Goal: Transaction & Acquisition: Purchase product/service

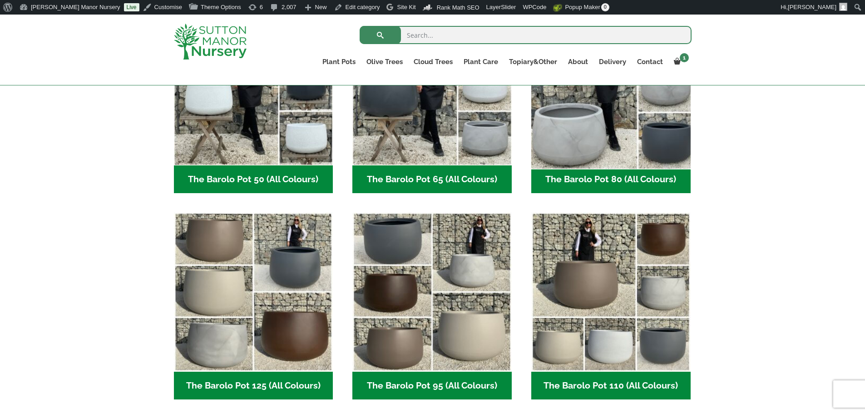
click at [610, 131] on img "Visit product category The Barolo Pot 80 (All Colours)" at bounding box center [610, 85] width 167 height 167
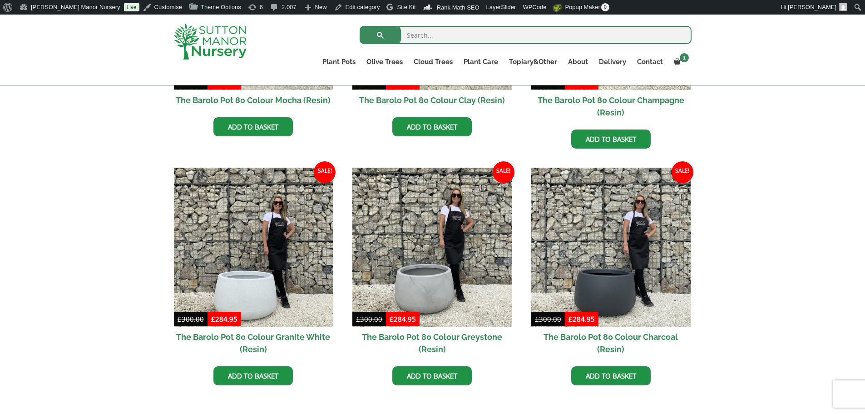
scroll to position [545, 0]
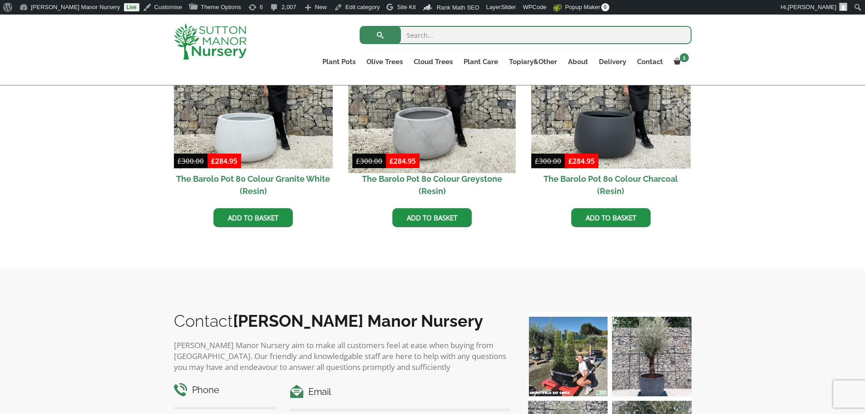
click at [472, 124] on img at bounding box center [432, 88] width 167 height 167
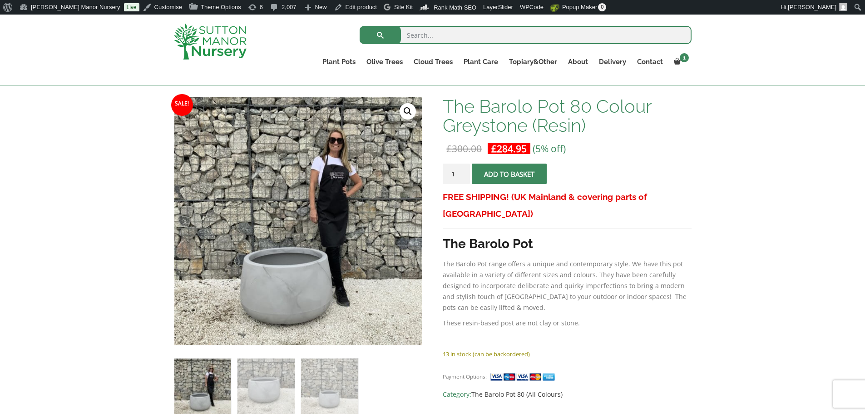
scroll to position [182, 0]
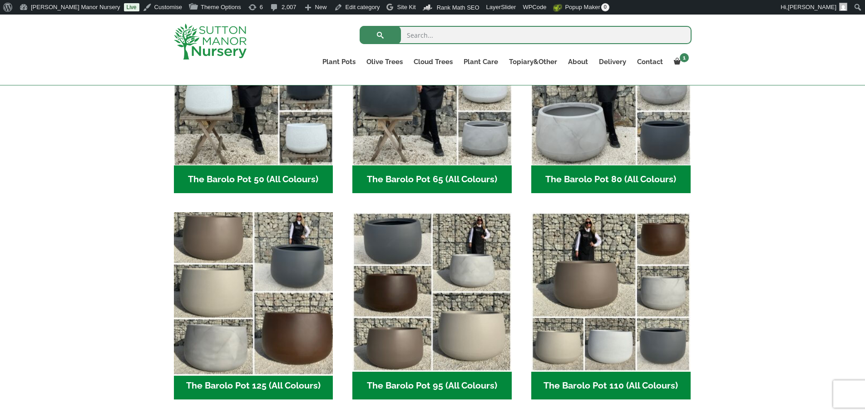
click at [290, 278] on img "Visit product category The Barolo Pot 125 (All Colours)" at bounding box center [253, 292] width 167 height 167
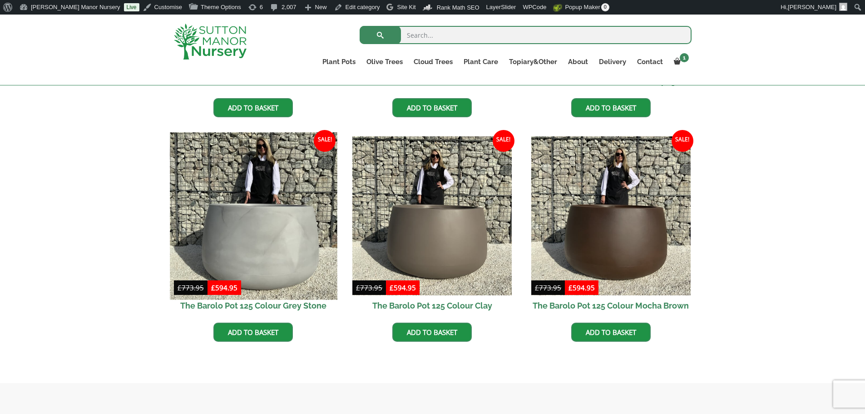
scroll to position [409, 0]
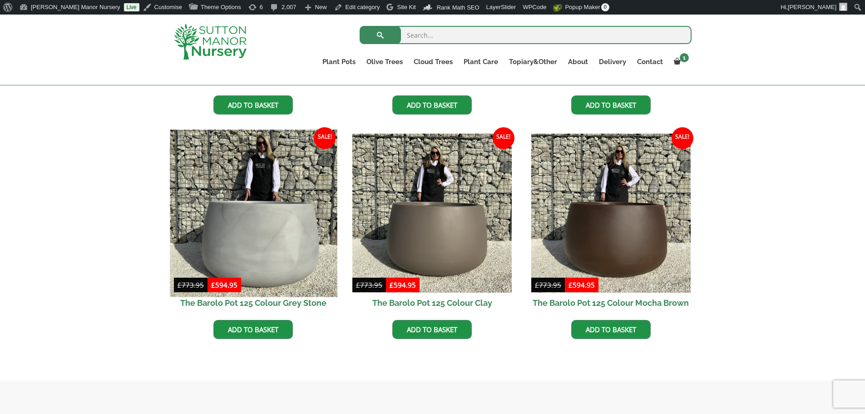
click at [185, 208] on img at bounding box center [253, 212] width 167 height 167
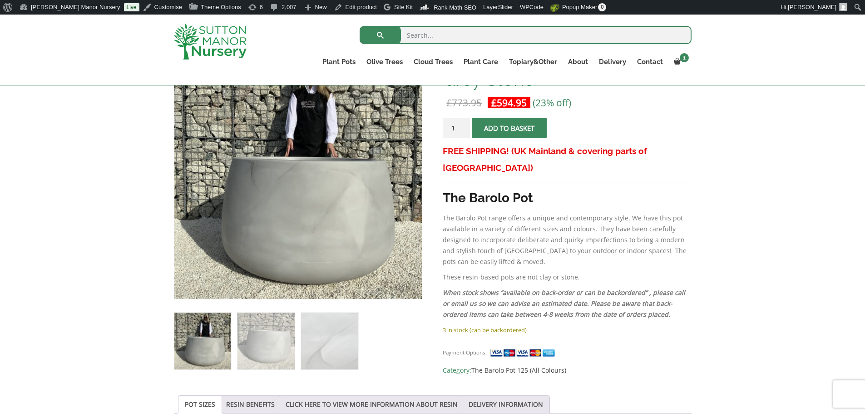
scroll to position [182, 0]
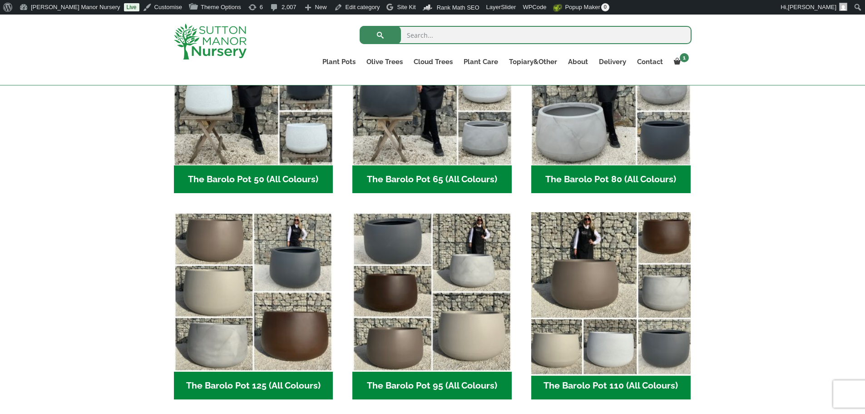
click at [624, 309] on img "Visit product category The Barolo Pot 110 (All Colours)" at bounding box center [610, 292] width 167 height 167
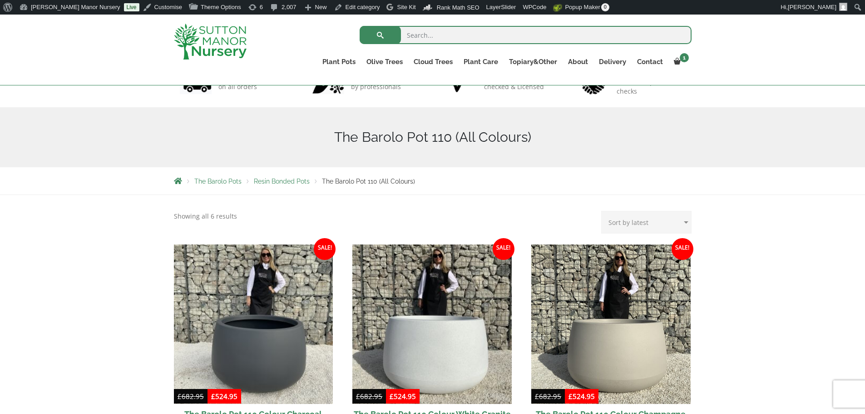
scroll to position [273, 0]
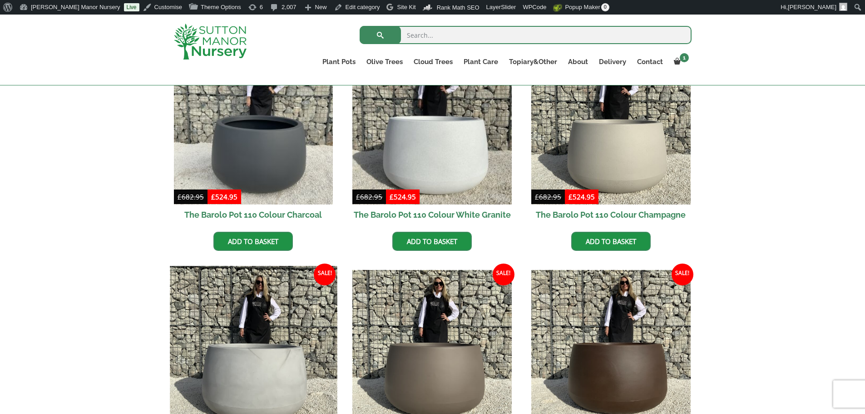
click at [249, 340] on img at bounding box center [253, 349] width 167 height 167
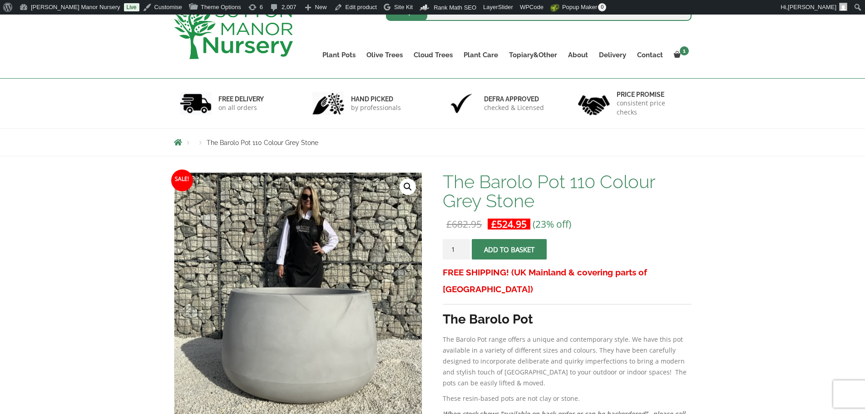
scroll to position [227, 0]
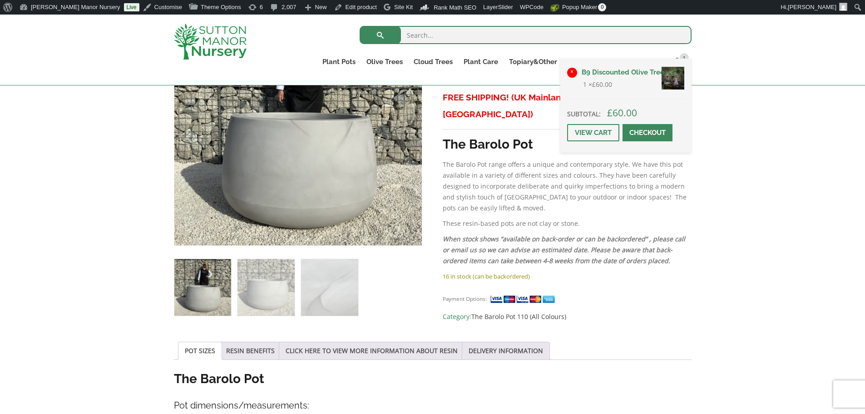
click at [572, 73] on link "×" at bounding box center [572, 73] width 10 height 10
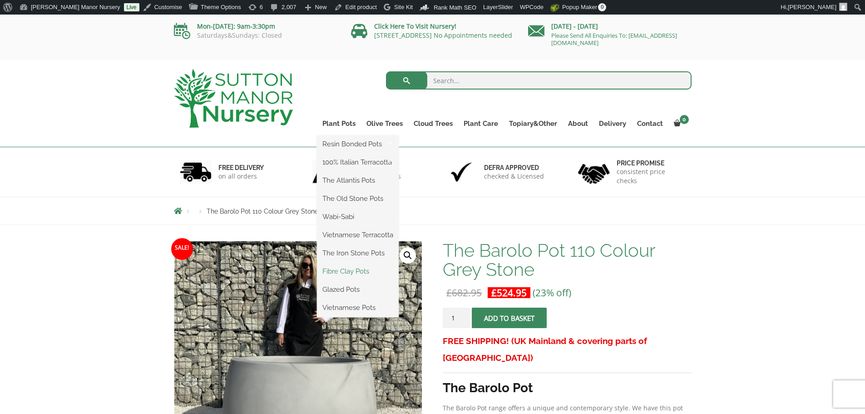
click at [338, 272] on link "Fibre Clay Pots" at bounding box center [358, 271] width 82 height 14
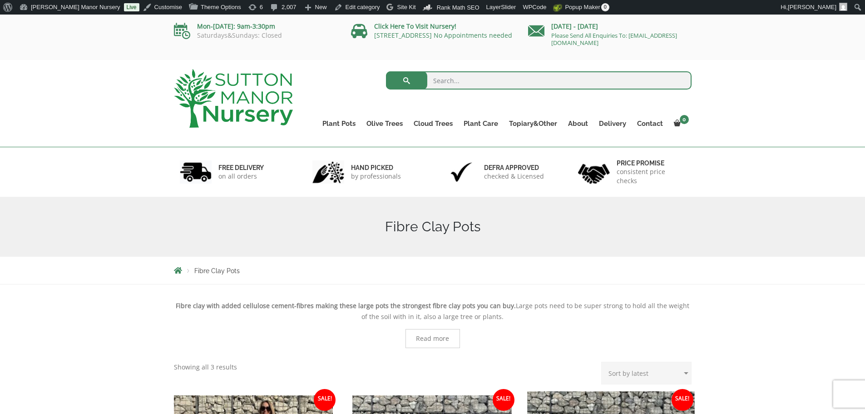
scroll to position [273, 0]
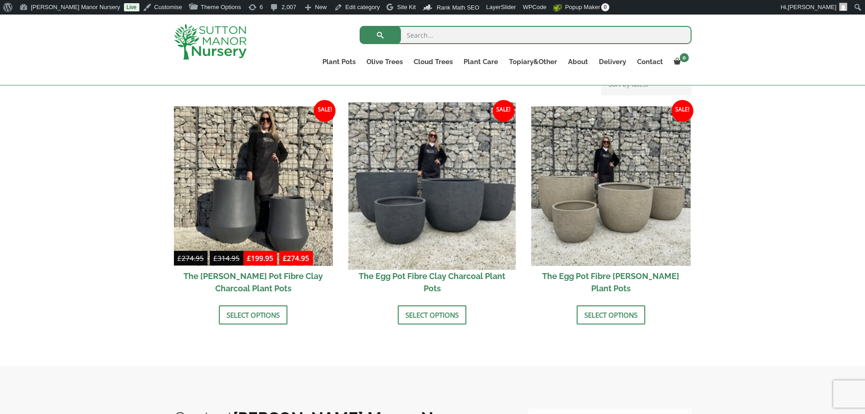
click at [455, 212] on img at bounding box center [432, 185] width 167 height 167
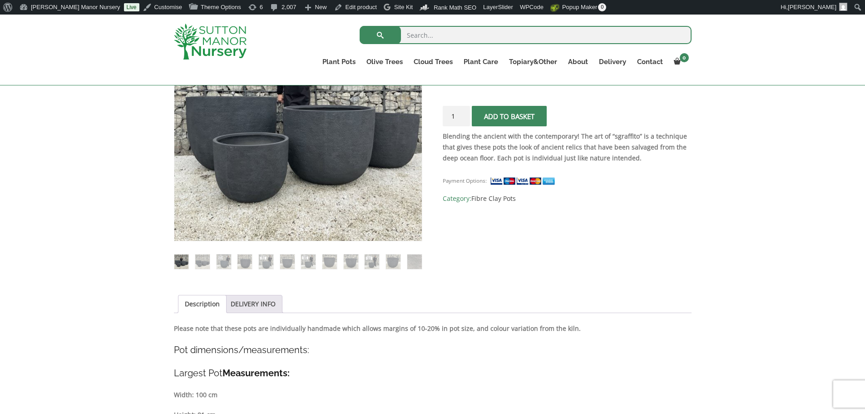
scroll to position [136, 0]
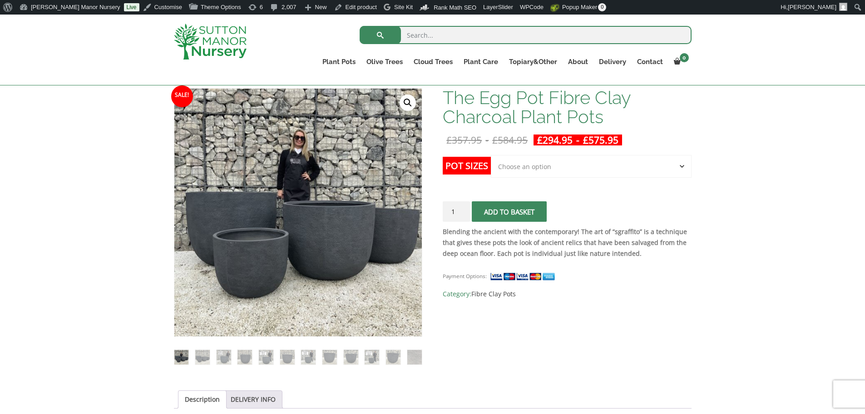
click at [507, 164] on select "Choose an option Click here to buy the 5th To Largest Pot In The Picture Click …" at bounding box center [591, 166] width 200 height 23
select select "Click here to buy The Largest Pot In The Picture"
click at [491, 155] on select "Choose an option Click here to buy the 5th To Largest Pot In The Picture Click …" at bounding box center [591, 166] width 200 height 23
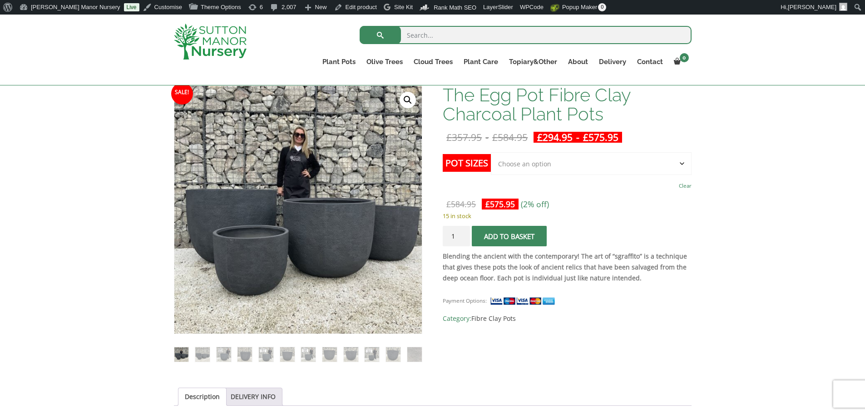
scroll to position [91, 0]
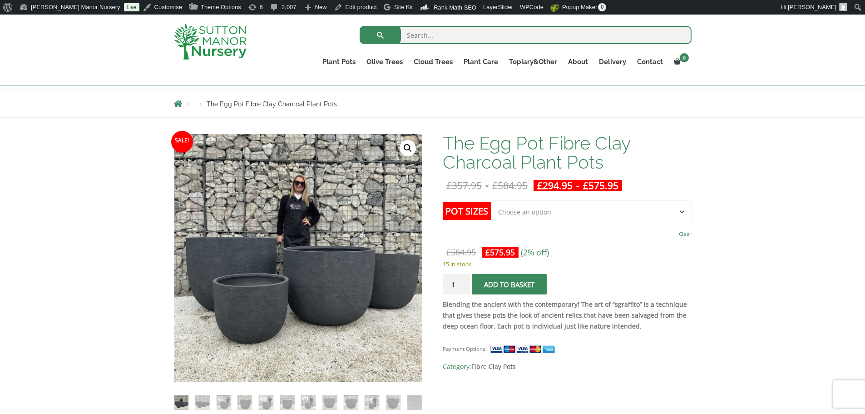
click at [510, 284] on span "submit" at bounding box center [510, 284] width 0 height 0
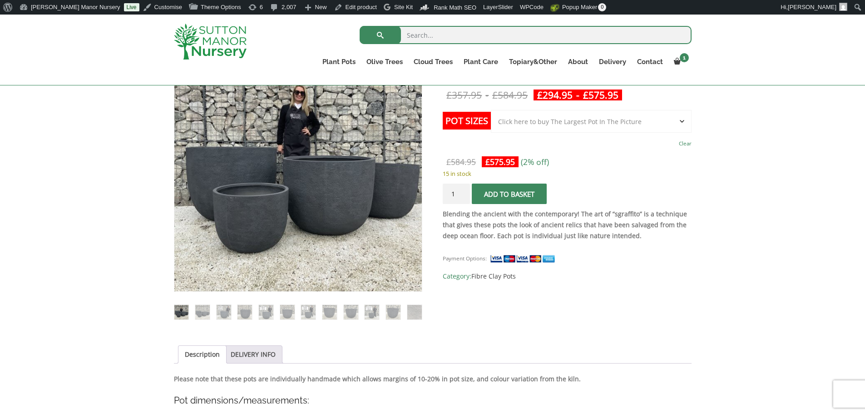
scroll to position [227, 0]
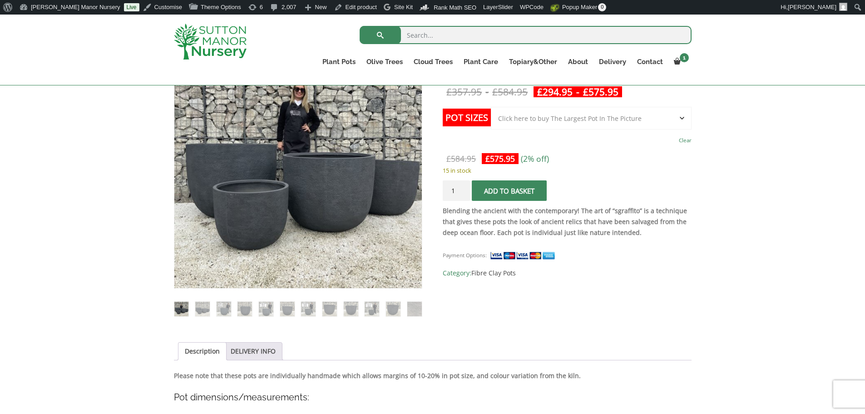
click at [510, 191] on span "submit" at bounding box center [510, 191] width 0 height 0
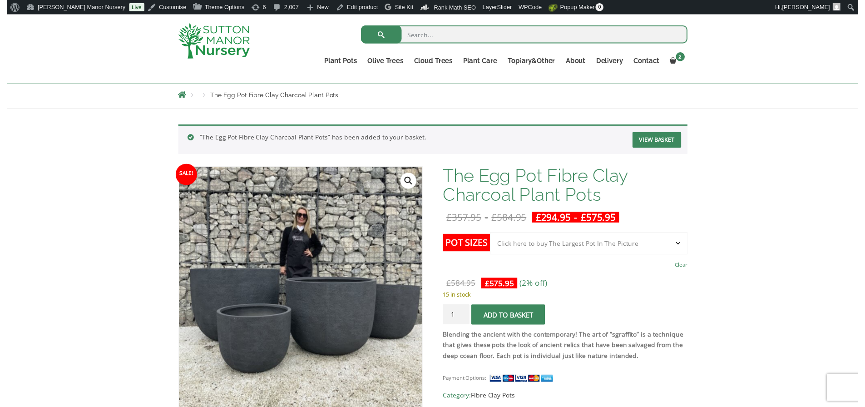
scroll to position [45, 0]
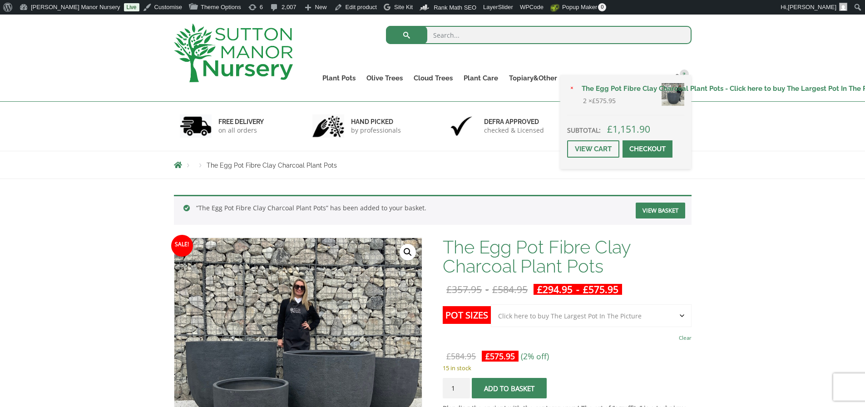
click at [687, 73] on span "2" at bounding box center [684, 74] width 9 height 9
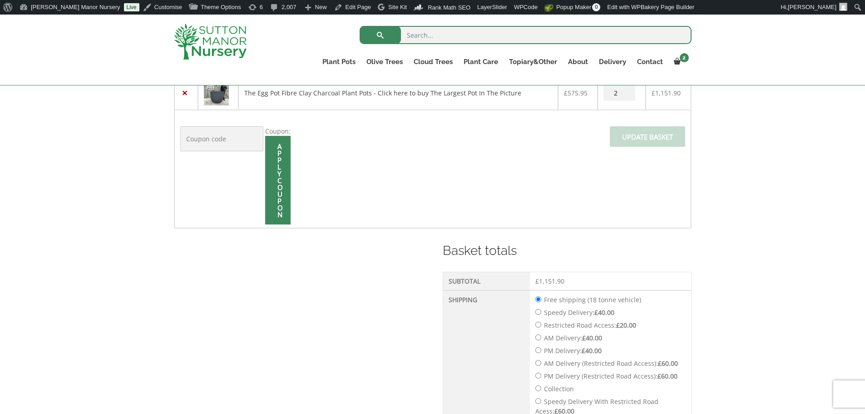
scroll to position [454, 0]
